Goal: Transaction & Acquisition: Purchase product/service

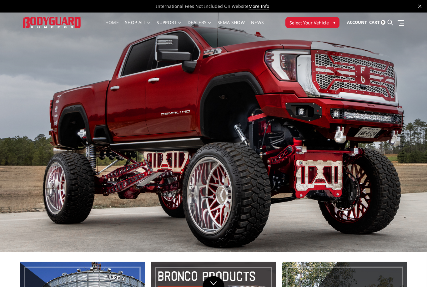
click at [325, 20] on span "Select Your Vehicle" at bounding box center [308, 22] width 39 height 7
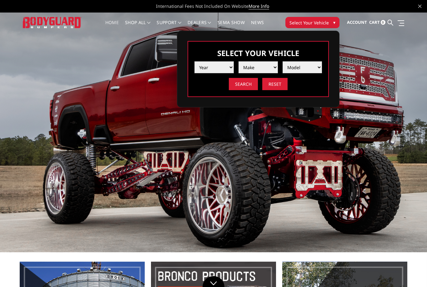
click at [229, 67] on select "Year 2025 2024 2023 2022 2021 2020 2019 2018 2017 2016 2015 2014 2013 2012 2011…" at bounding box center [213, 67] width 39 height 12
select select "yr_2025"
click at [273, 68] on select "Make Chevrolet Ford GMC Ram Toyota" at bounding box center [258, 67] width 39 height 12
select select "mk_ford"
click at [304, 67] on select "Model F150 F150 Raptor F250 / F350 F450 F550" at bounding box center [302, 67] width 39 height 12
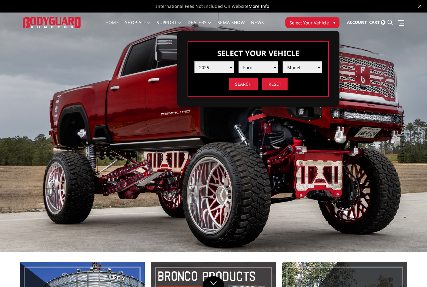
select select "md_f250-f350"
click at [243, 83] on input "Search" at bounding box center [243, 84] width 29 height 12
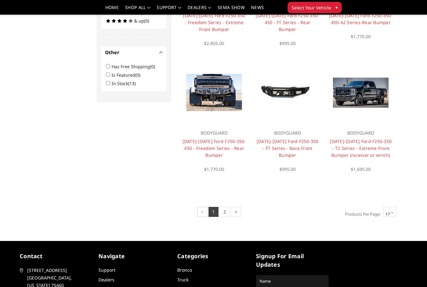
scroll to position [391, 0]
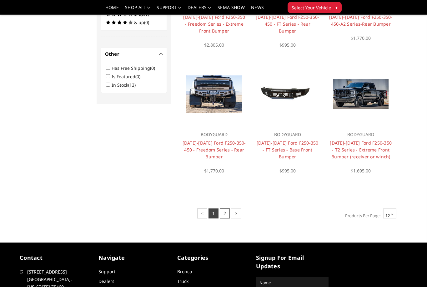
click at [224, 214] on link "2" at bounding box center [225, 213] width 10 height 10
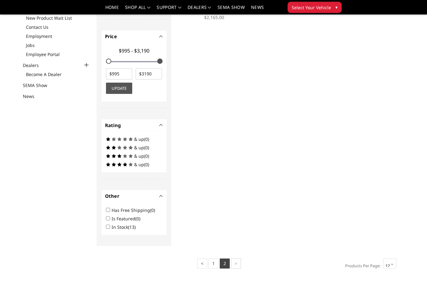
scroll to position [168, 0]
click at [214, 268] on link "1" at bounding box center [214, 263] width 10 height 10
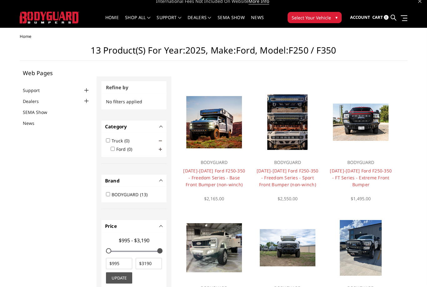
scroll to position [0, 0]
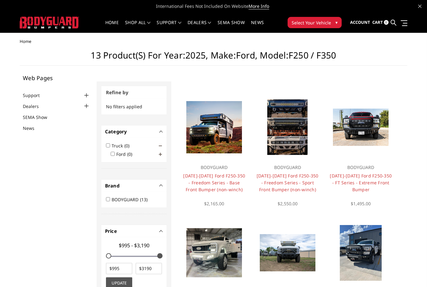
click at [362, 120] on img at bounding box center [361, 126] width 56 height 37
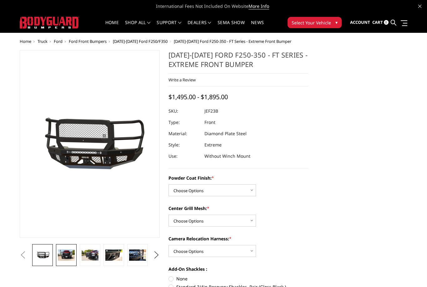
click at [67, 255] on img at bounding box center [66, 254] width 17 height 11
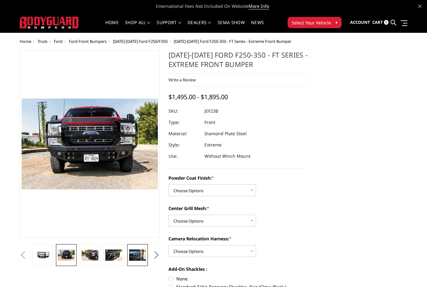
click at [136, 255] on img at bounding box center [137, 254] width 17 height 11
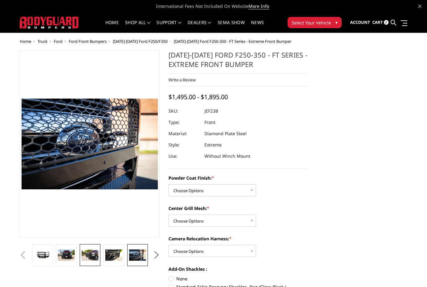
click at [88, 253] on img at bounding box center [90, 254] width 17 height 11
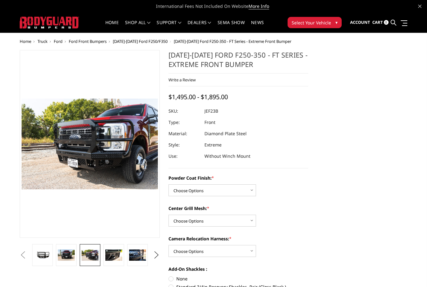
click at [314, 23] on span "Select Your Vehicle" at bounding box center [311, 22] width 39 height 7
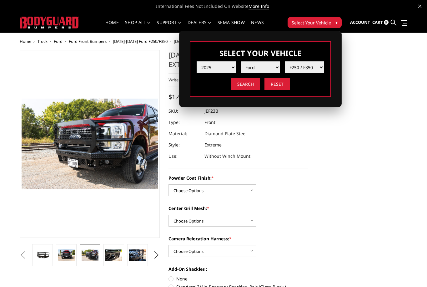
click at [261, 65] on select "Make Chevrolet Ford GMC Ram Toyota" at bounding box center [260, 67] width 39 height 12
select select "mk_ram"
click at [303, 66] on select "Model 1500 6-Lug 1500 Rebel 2500 / 3500 4500 / 5500 RHO" at bounding box center [304, 67] width 39 height 12
select select "md_2500-3500"
click at [246, 83] on input "Search" at bounding box center [245, 84] width 29 height 12
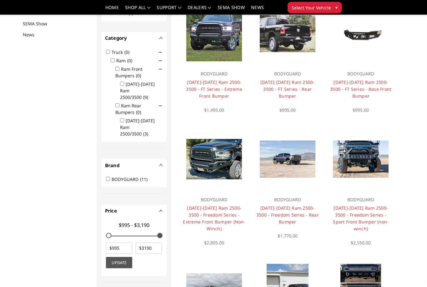
scroll to position [73, 0]
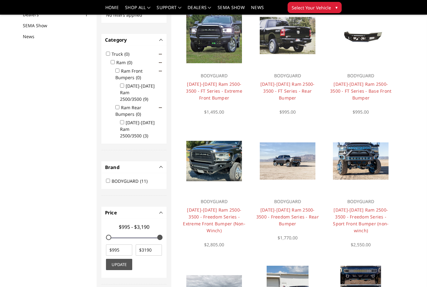
click at [215, 163] on img at bounding box center [214, 161] width 56 height 40
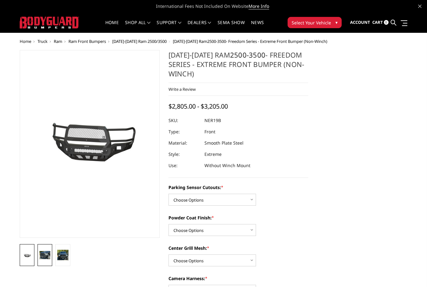
click at [46, 254] on img at bounding box center [44, 255] width 11 height 8
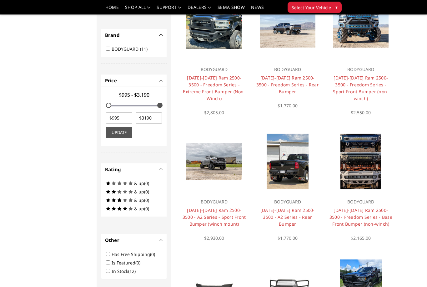
scroll to position [205, 0]
click at [288, 154] on img at bounding box center [288, 161] width 42 height 56
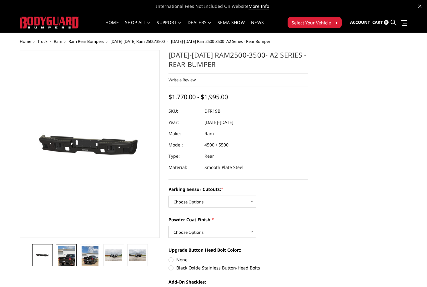
click at [67, 255] on img at bounding box center [66, 257] width 17 height 23
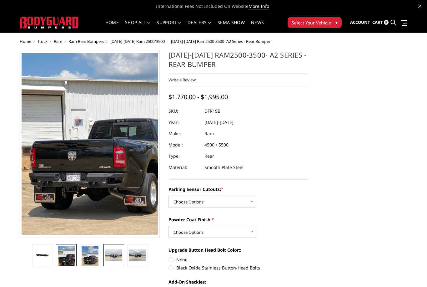
click at [115, 254] on img at bounding box center [113, 254] width 17 height 11
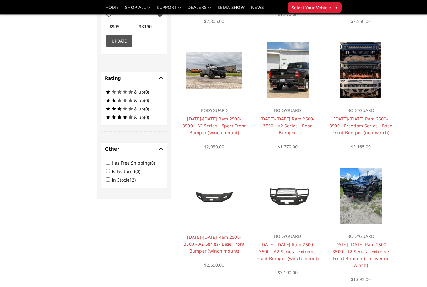
scroll to position [296, 0]
click at [369, 191] on img at bounding box center [361, 196] width 42 height 56
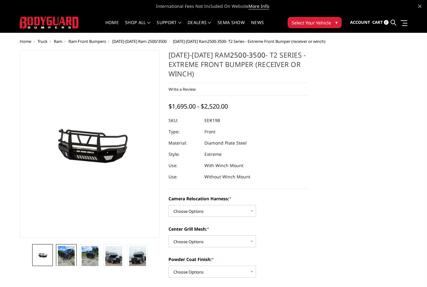
click at [68, 257] on img at bounding box center [66, 257] width 17 height 23
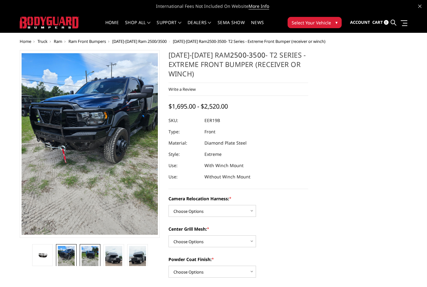
click at [88, 253] on img at bounding box center [90, 257] width 17 height 23
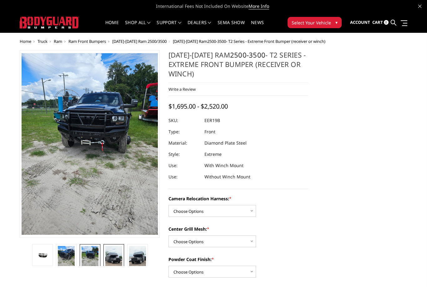
click at [112, 256] on img at bounding box center [113, 261] width 17 height 30
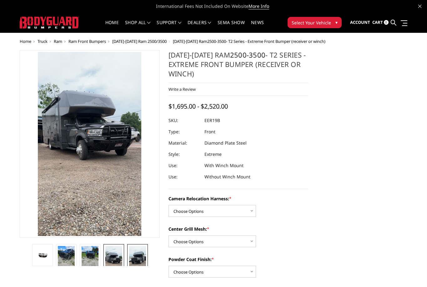
click at [134, 253] on img at bounding box center [137, 261] width 17 height 30
